Goal: Check status: Check status

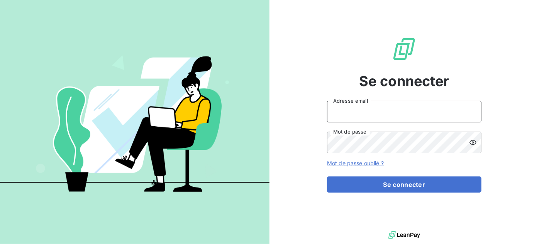
click at [354, 107] on input "Adresse email" at bounding box center [404, 112] width 154 height 22
click at [0, 244] on div at bounding box center [0, 244] width 0 height 0
type input "[EMAIL_ADDRESS][DOMAIN_NAME]"
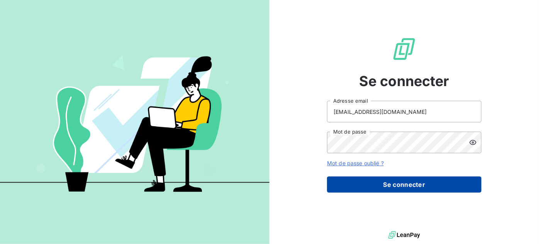
click at [367, 180] on button "Se connecter" at bounding box center [404, 184] width 154 height 16
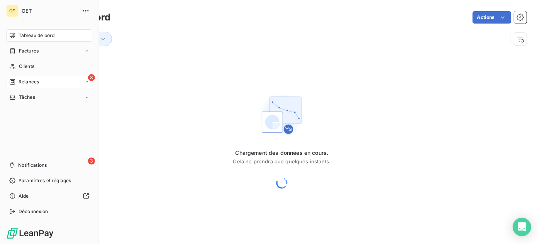
click at [33, 80] on span "Relances" at bounding box center [29, 81] width 20 height 7
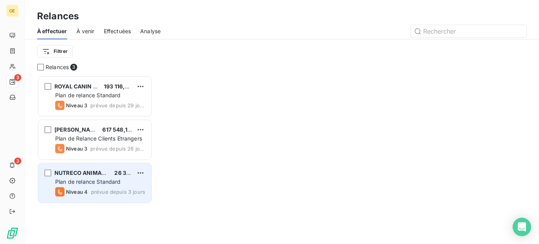
scroll to position [163, 110]
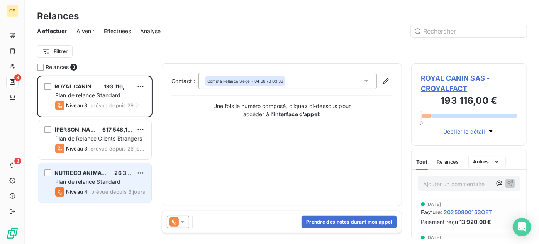
click at [79, 171] on span "NUTRECO ANIMAL NUTRITION IBERI" at bounding box center [102, 173] width 97 height 7
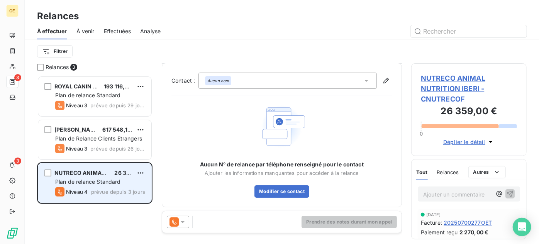
scroll to position [1, 0]
click at [83, 178] on div "Plan de relance Standard" at bounding box center [100, 182] width 90 height 8
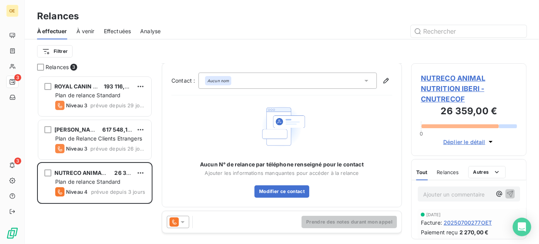
click at [445, 89] on span "NUTRECO ANIMAL NUTRITION IBERI - CNUTRECOF" at bounding box center [469, 88] width 96 height 31
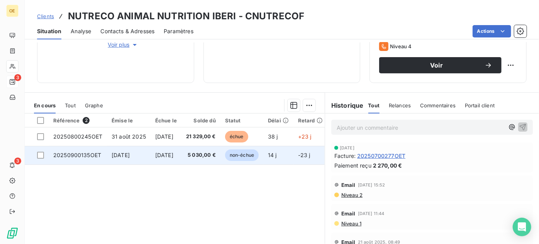
scroll to position [140, 0]
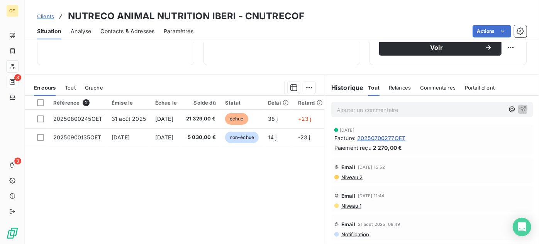
click at [387, 142] on span "20250700277OET" at bounding box center [381, 138] width 48 height 8
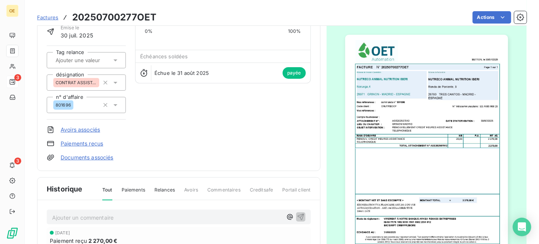
scroll to position [70, 0]
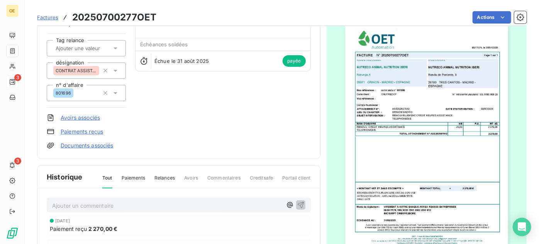
click at [509, 57] on div at bounding box center [427, 137] width 200 height 355
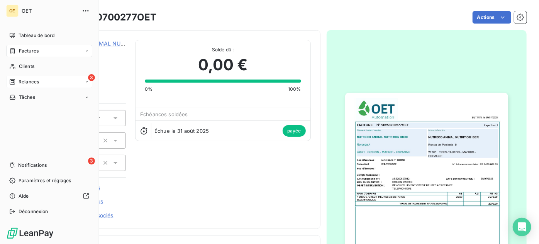
click at [35, 83] on span "Relances" at bounding box center [29, 81] width 20 height 7
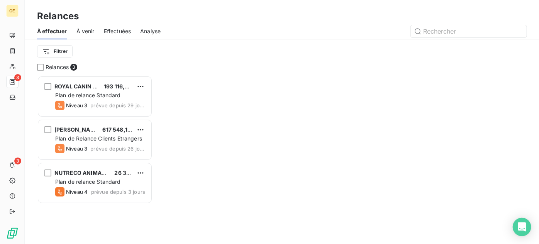
scroll to position [163, 110]
